Goal: Transaction & Acquisition: Purchase product/service

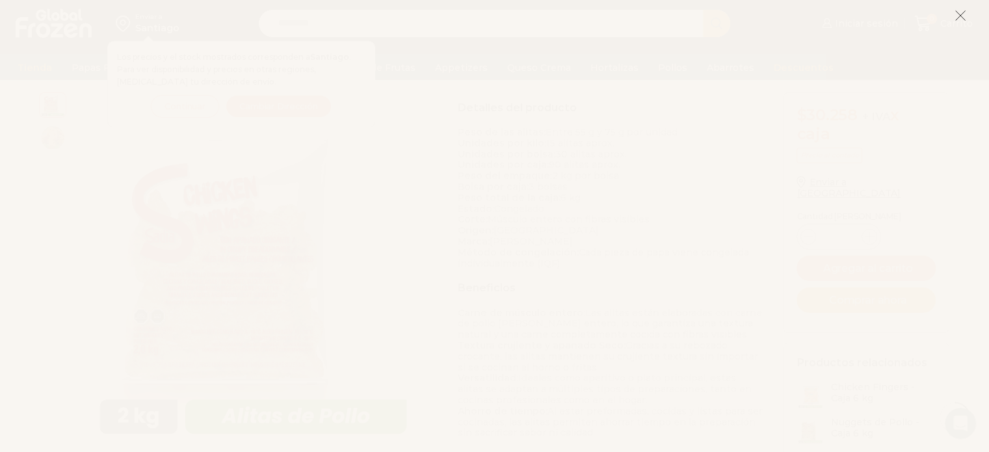
scroll to position [415, 0]
click at [960, 15] on line at bounding box center [959, 15] width 9 height 9
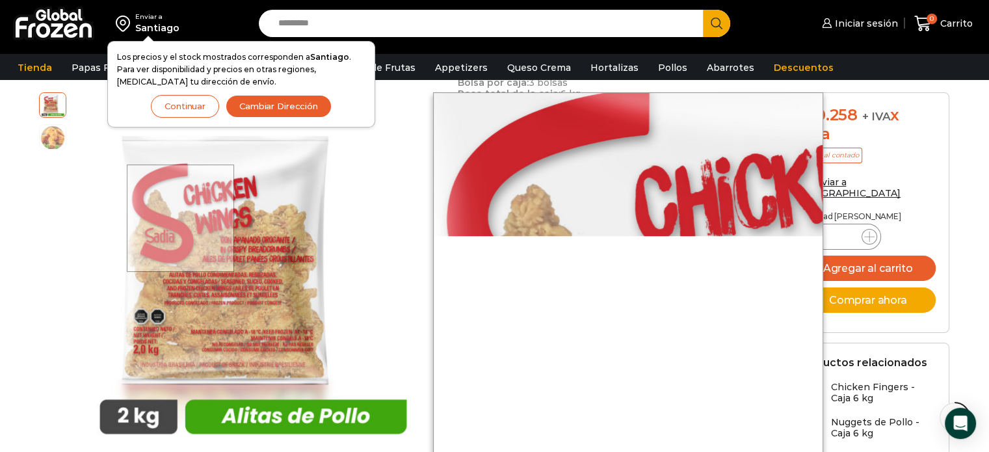
scroll to position [455, 0]
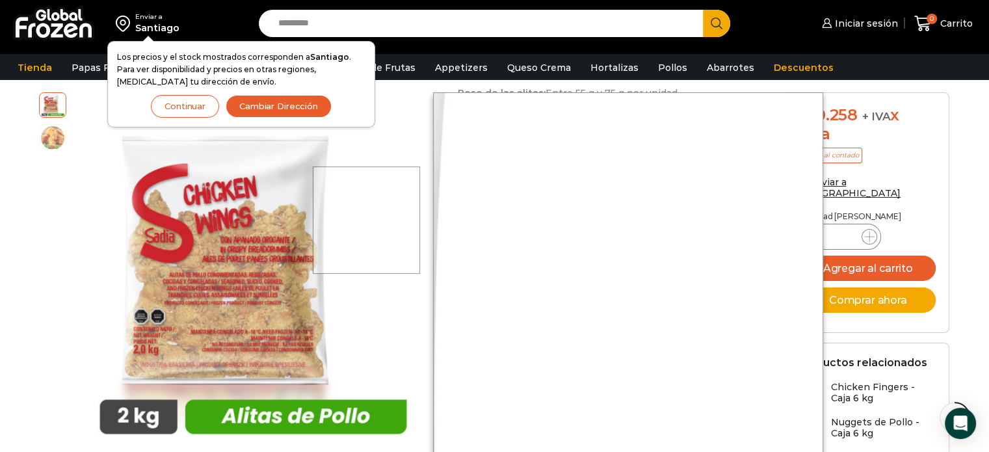
click at [411, 220] on div at bounding box center [366, 219] width 107 height 107
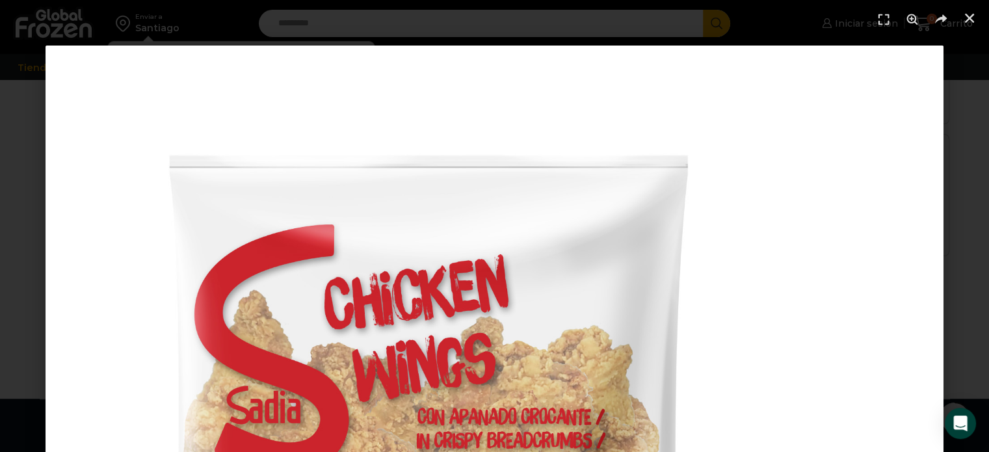
scroll to position [1000, 0]
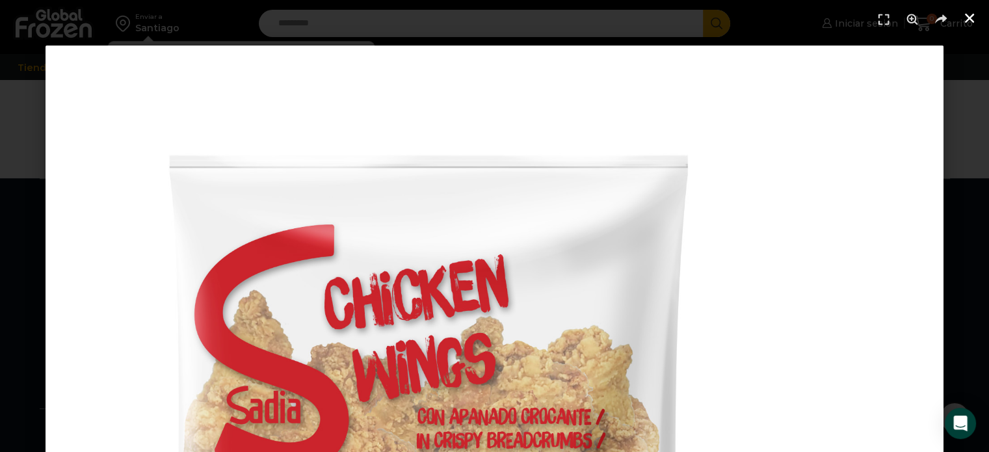
click at [972, 12] on icon "Cerrar (Esc)" at bounding box center [969, 18] width 13 height 13
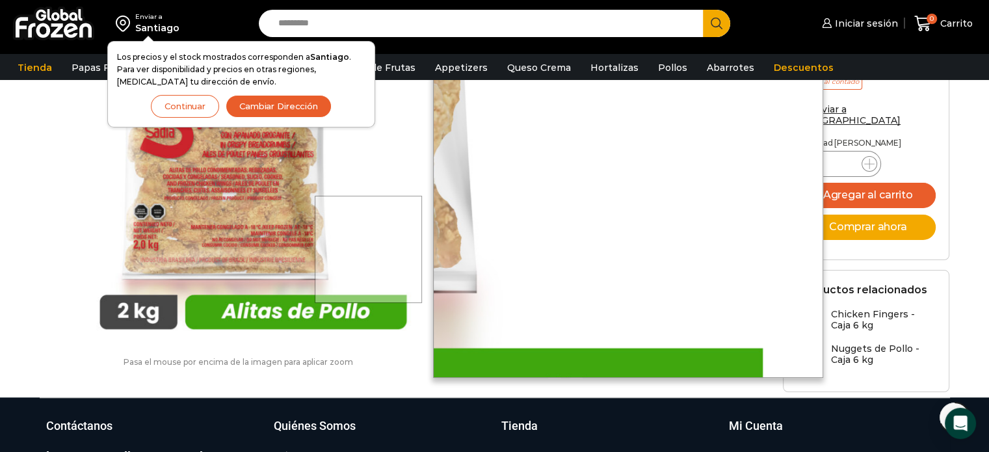
scroll to position [675, 0]
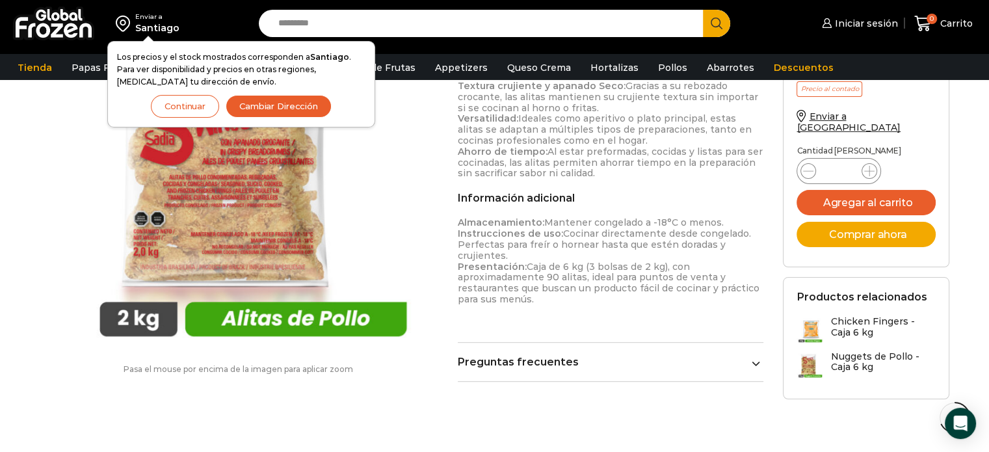
click at [197, 112] on button "Continuar" at bounding box center [185, 106] width 68 height 23
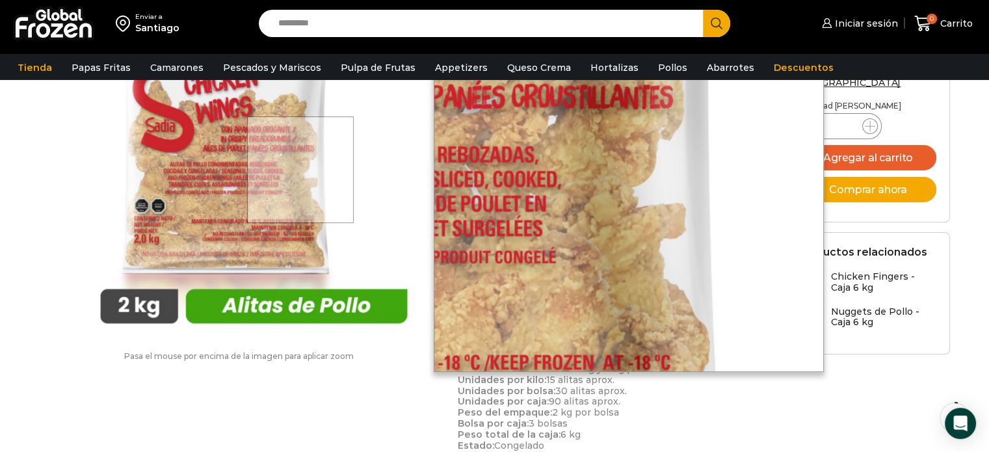
scroll to position [25, 0]
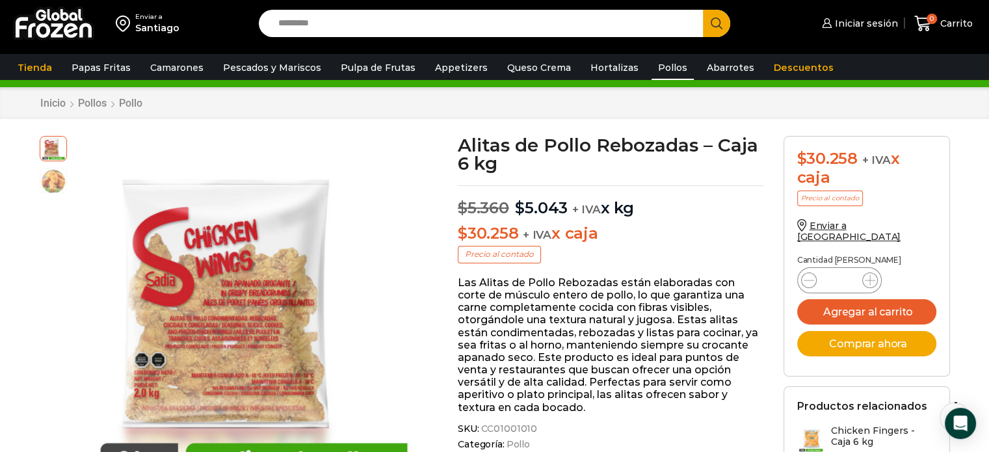
click at [660, 71] on link "Pollos" at bounding box center [672, 67] width 42 height 25
